Goal: Navigation & Orientation: Find specific page/section

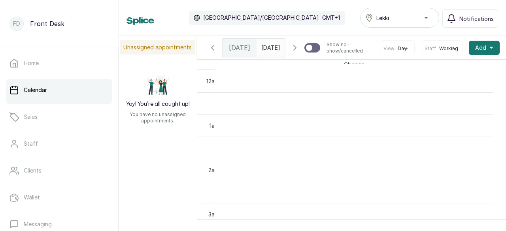
scroll to position [877, 0]
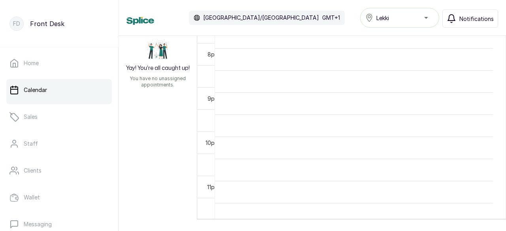
click at [475, 21] on span "Notifications" at bounding box center [477, 19] width 34 height 8
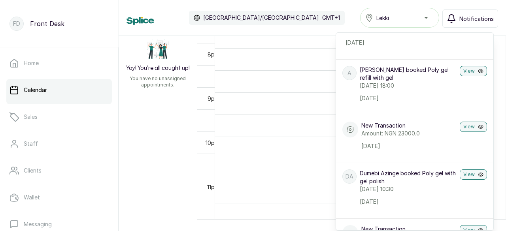
scroll to position [0, 0]
